Goal: Check status: Check status

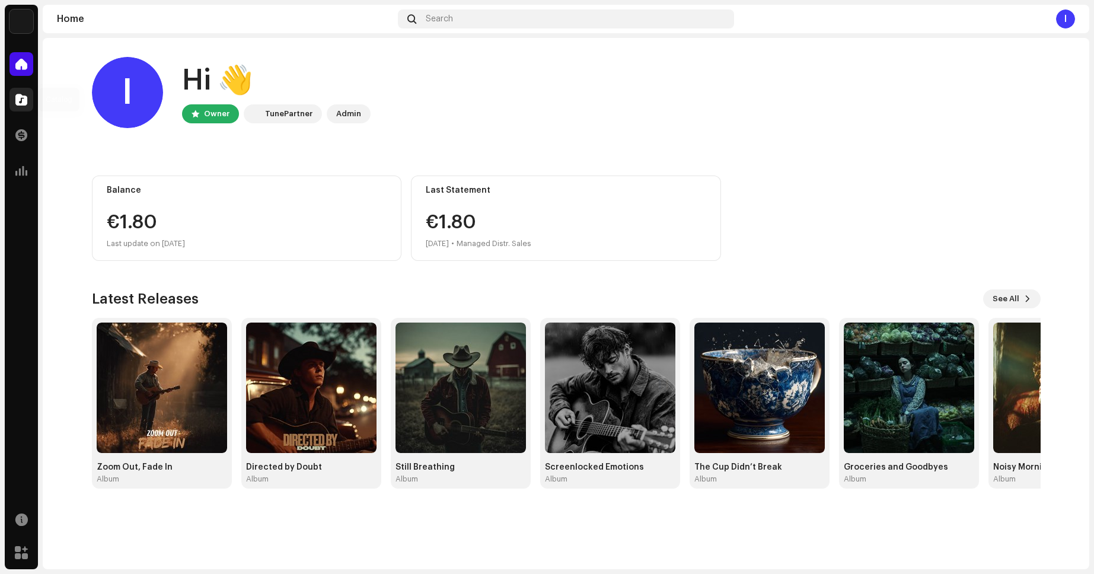
click at [25, 100] on span at bounding box center [21, 99] width 12 height 9
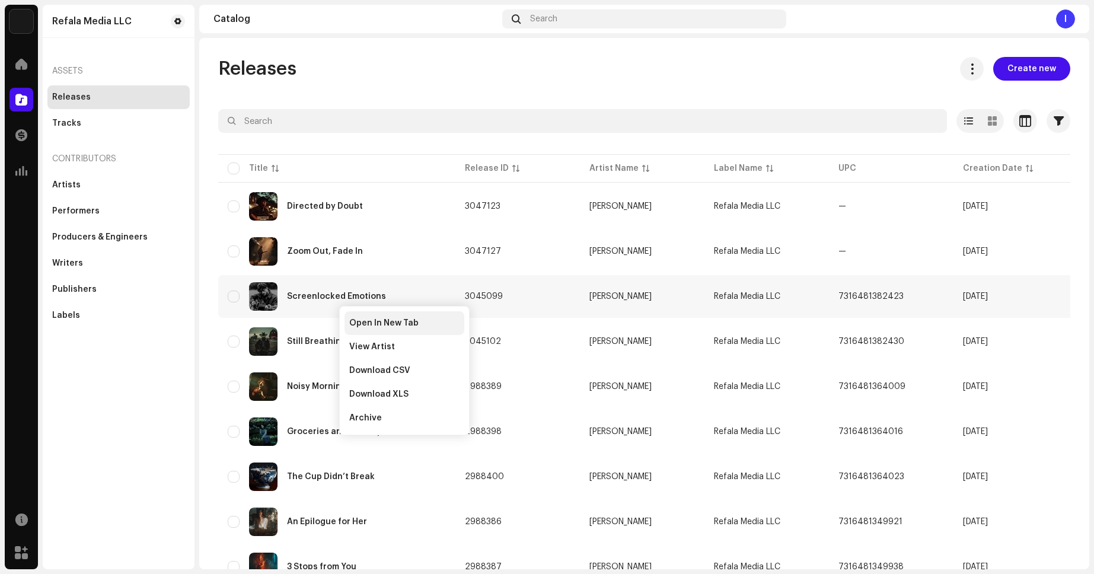
click at [355, 316] on div "Open In New Tab" at bounding box center [405, 323] width 120 height 24
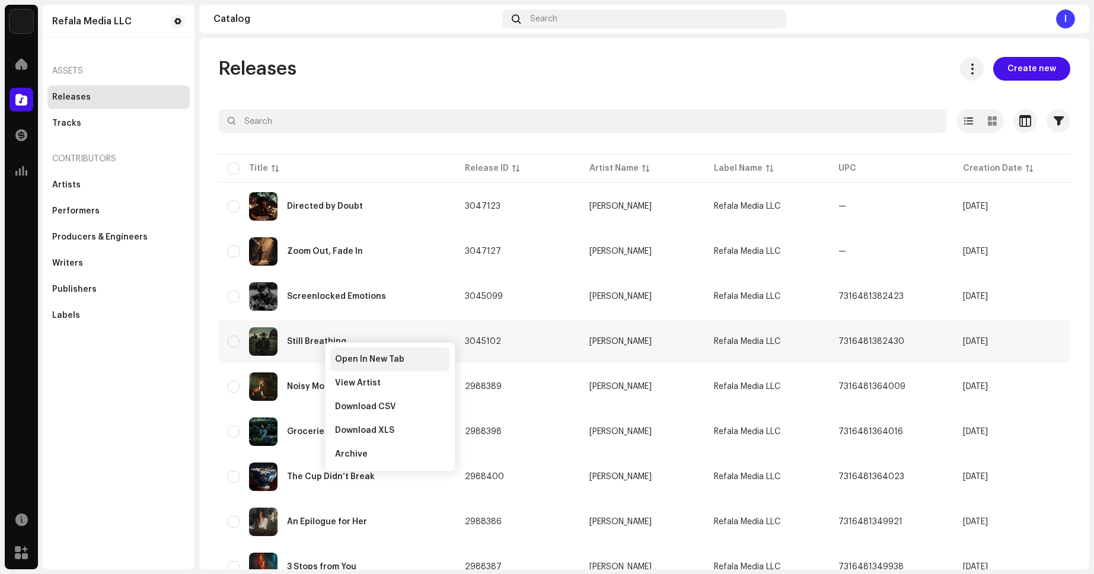
click at [371, 363] on span "Open In New Tab" at bounding box center [369, 359] width 69 height 9
